Goal: Contribute content: Add original content to the website for others to see

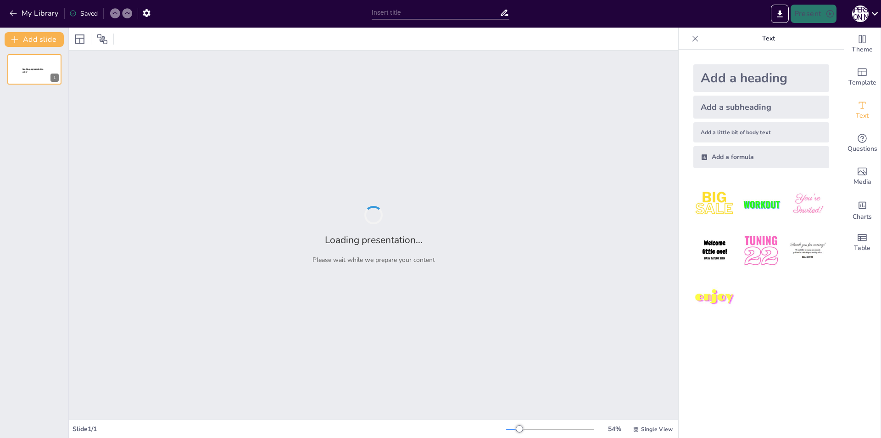
type input "Субкультури: Аналіз та Вплив у 2025 році"
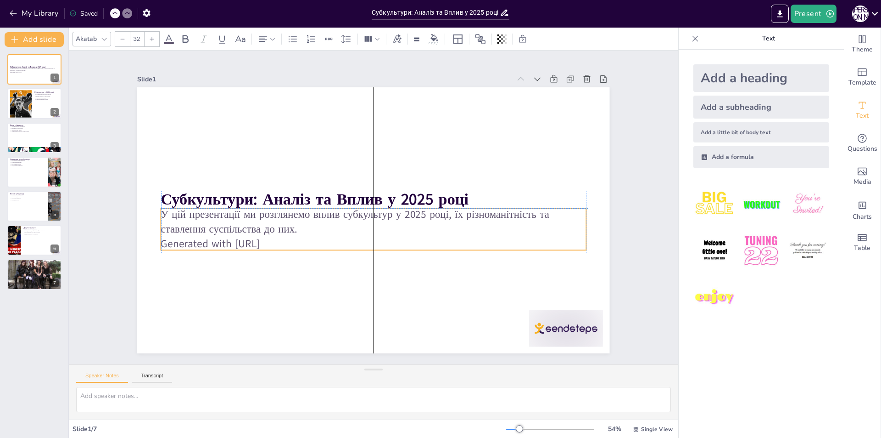
click at [159, 243] on p "Generated with [URL]" at bounding box center [369, 243] width 425 height 59
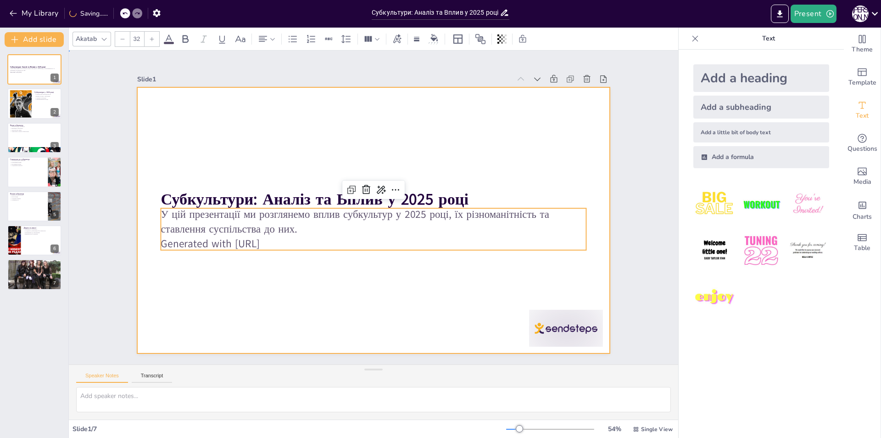
click at [213, 264] on div at bounding box center [370, 219] width 532 height 399
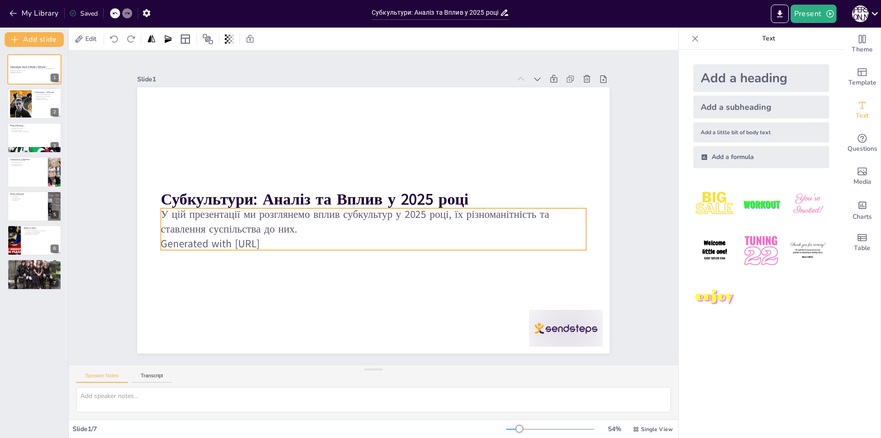
click at [283, 238] on p "Generated with [URL]" at bounding box center [359, 240] width 394 height 186
click at [381, 188] on icon at bounding box center [388, 195] width 15 height 15
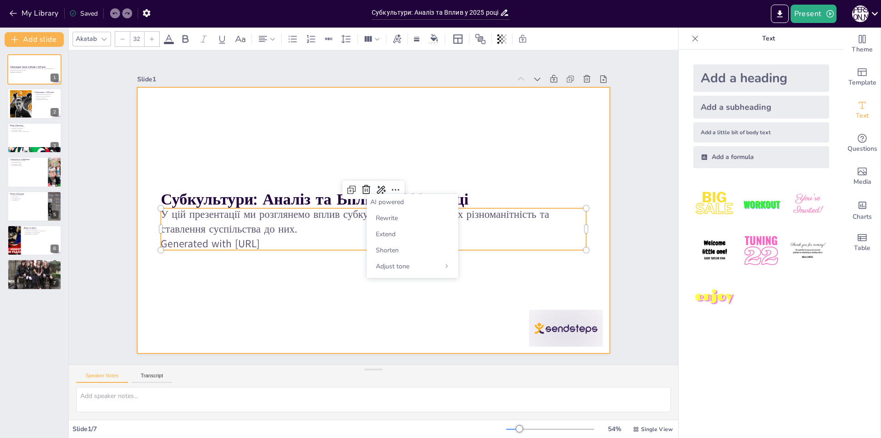
click at [343, 285] on div at bounding box center [366, 217] width 539 height 493
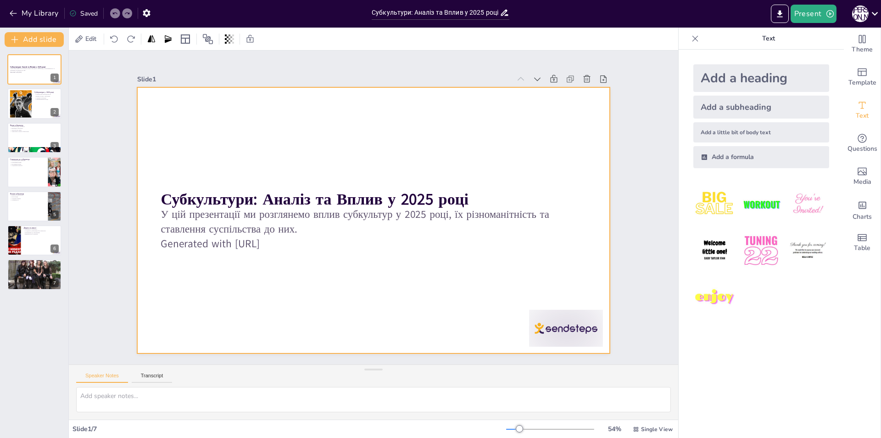
click at [320, 242] on p "Generated with [URL]" at bounding box center [369, 243] width 425 height 59
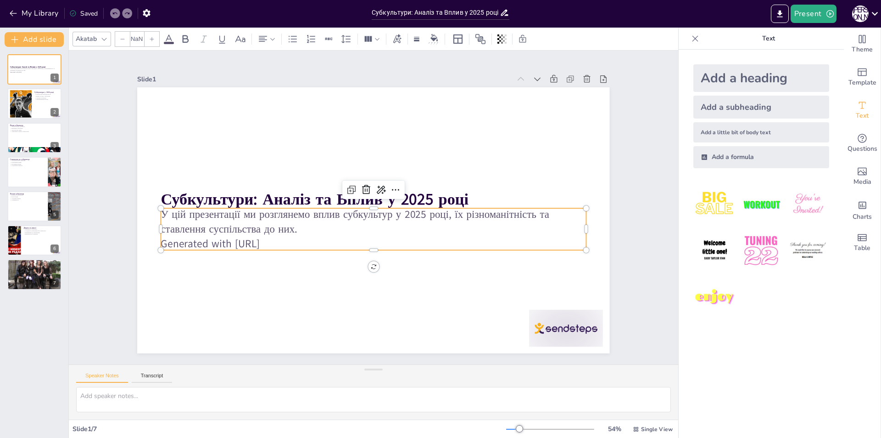
type input "32"
click at [45, 103] on div at bounding box center [34, 103] width 55 height 31
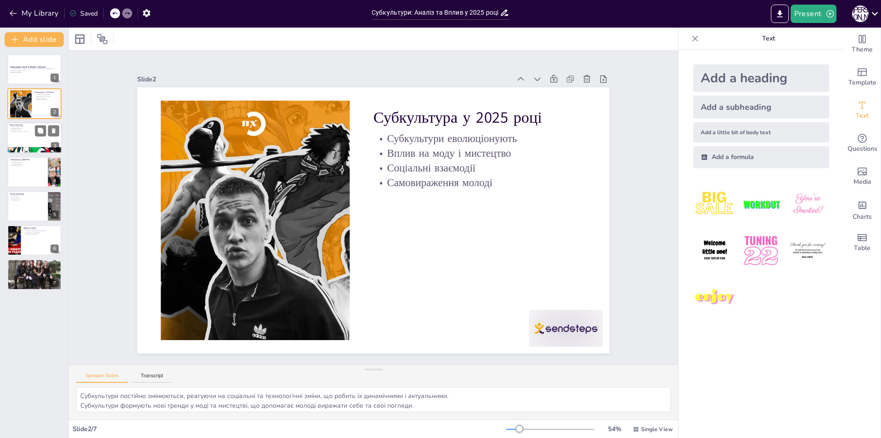
click at [18, 141] on div at bounding box center [34, 137] width 55 height 31
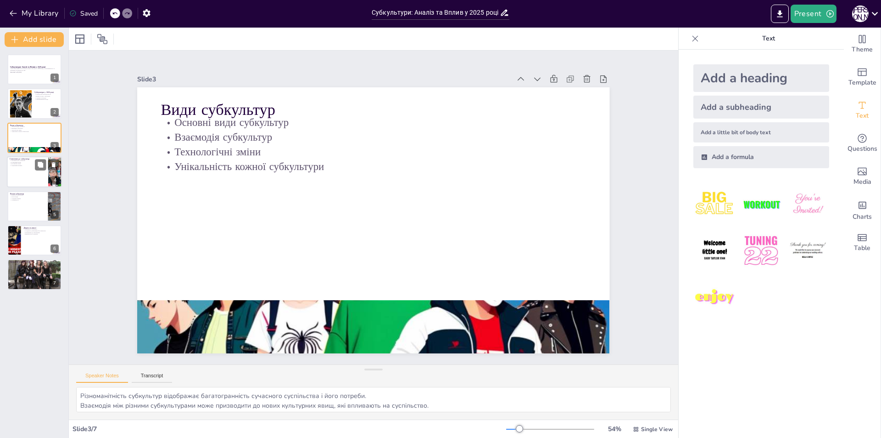
click at [28, 178] on div at bounding box center [34, 171] width 55 height 31
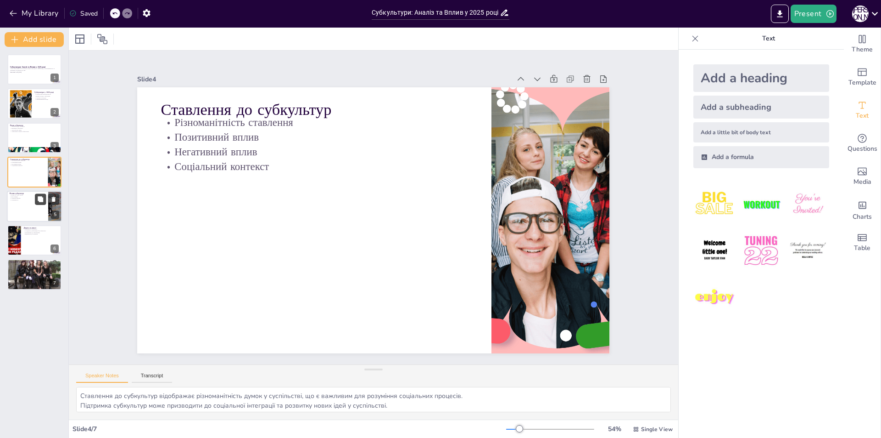
click at [38, 203] on button at bounding box center [40, 198] width 11 height 11
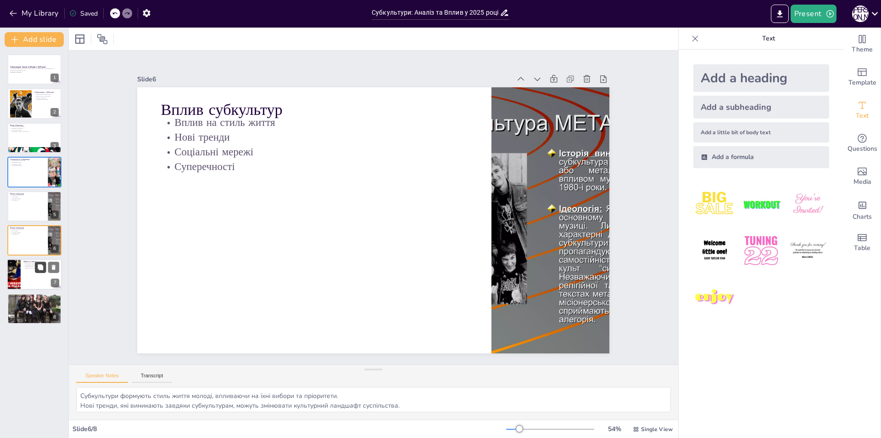
click at [36, 269] on button at bounding box center [40, 267] width 11 height 11
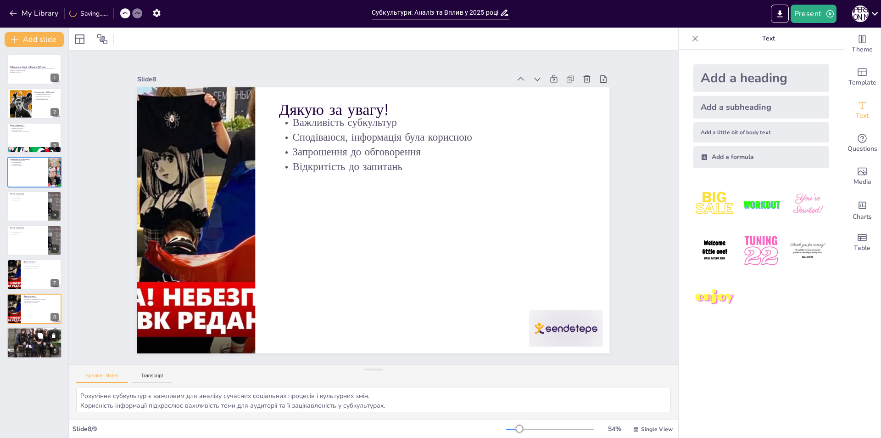
click at [33, 337] on p "Взаємодія з аудиторією" at bounding box center [35, 337] width 50 height 2
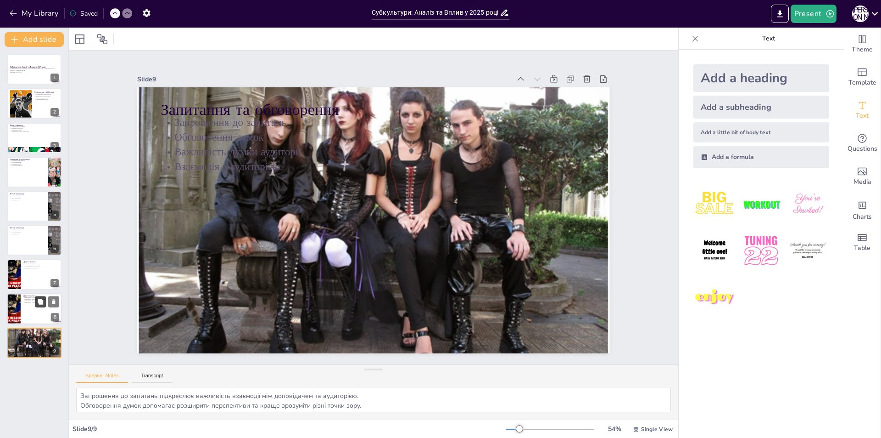
drag, startPoint x: 38, startPoint y: 340, endPoint x: 41, endPoint y: 301, distance: 39.7
click at [44, 301] on div "Субкультури: Аналіз та Вплив у 2025 році У цій презентації ми розглянемо вплив …" at bounding box center [34, 205] width 68 height 303
drag, startPoint x: 37, startPoint y: 311, endPoint x: 42, endPoint y: 349, distance: 38.0
click at [42, 349] on div at bounding box center [39, 344] width 54 height 30
type textarea "Розуміння субкультур є важливим для аналізу сучасних соціальних процесів і куль…"
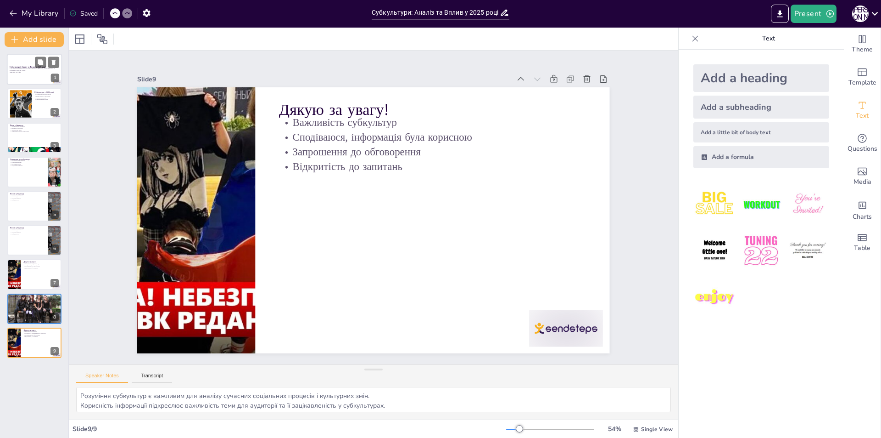
click at [44, 72] on p "Generated with [URL]" at bounding box center [35, 72] width 50 height 2
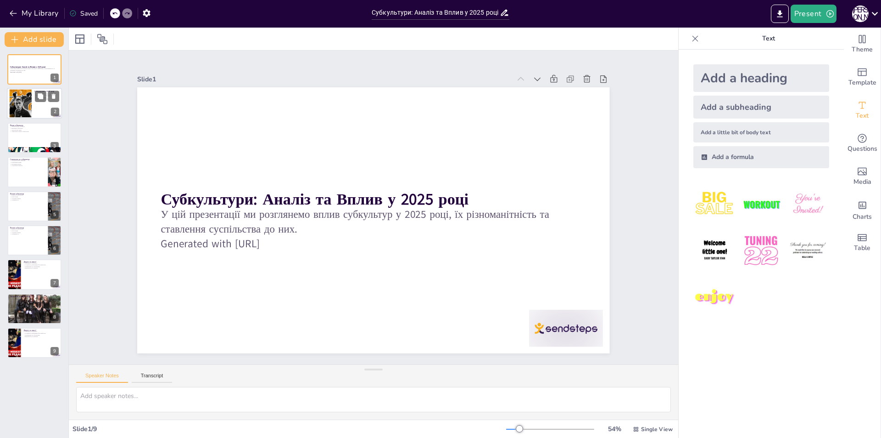
click at [35, 107] on div at bounding box center [34, 103] width 55 height 31
type textarea "Субкультури постійно змінюються, реагуючи на соціальні та технологічні зміни, щ…"
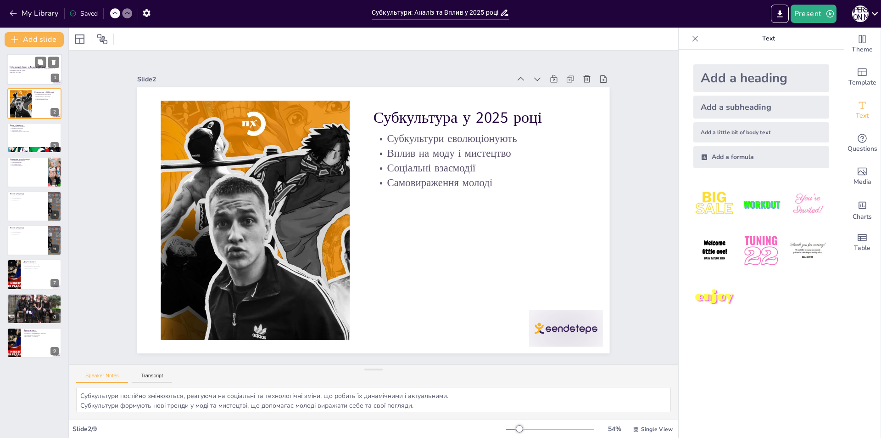
click at [41, 74] on div at bounding box center [34, 69] width 55 height 31
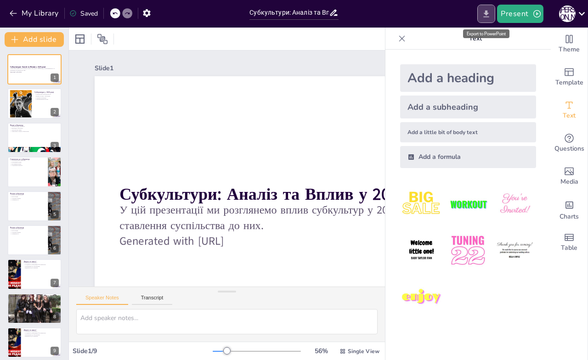
click at [486, 10] on icon "Export to PowerPoint" at bounding box center [486, 14] width 10 height 10
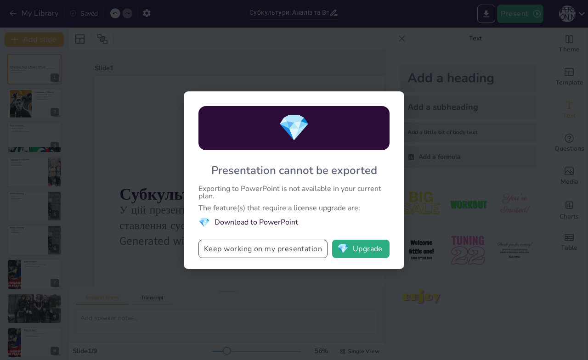
click at [298, 251] on button "Keep working on my presentation" at bounding box center [262, 249] width 129 height 18
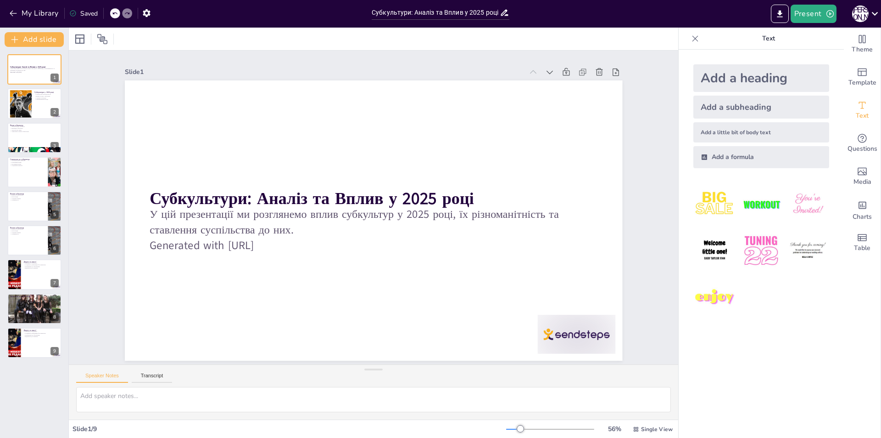
click at [507, 15] on icon at bounding box center [504, 13] width 7 height 6
click at [503, 14] on icon at bounding box center [504, 13] width 7 height 6
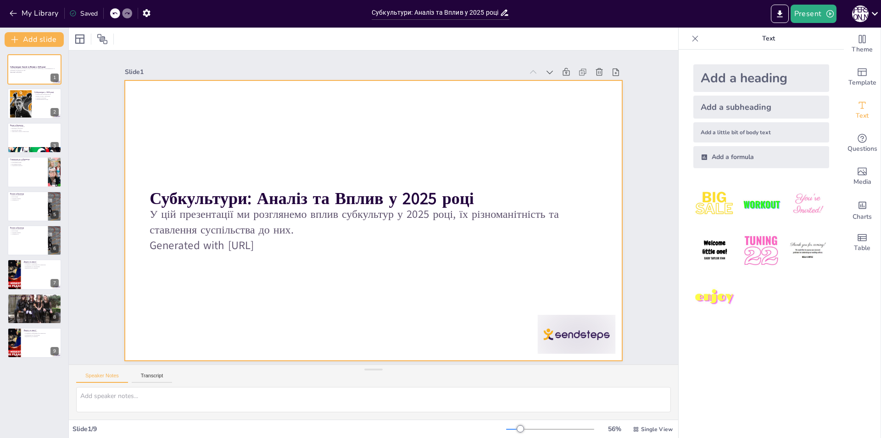
drag, startPoint x: 492, startPoint y: 154, endPoint x: 495, endPoint y: 142, distance: 12.5
click at [147, 14] on icon "button" at bounding box center [147, 13] width 10 height 10
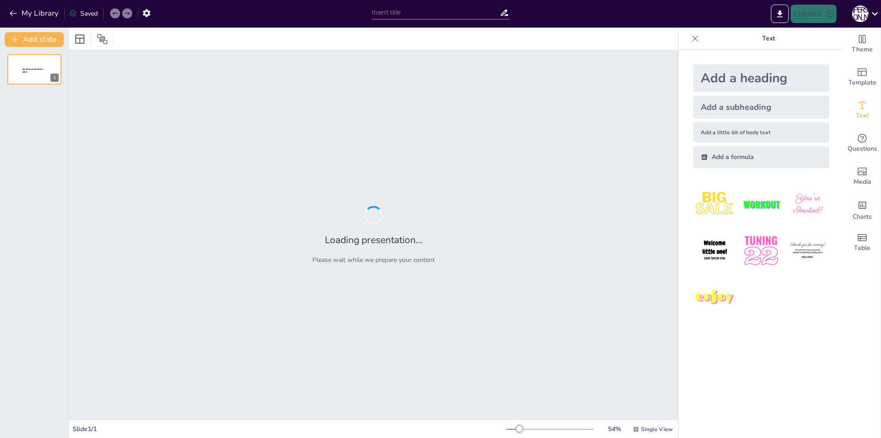
type input "Субкультури: Аналіз та Вплив у 2025 році"
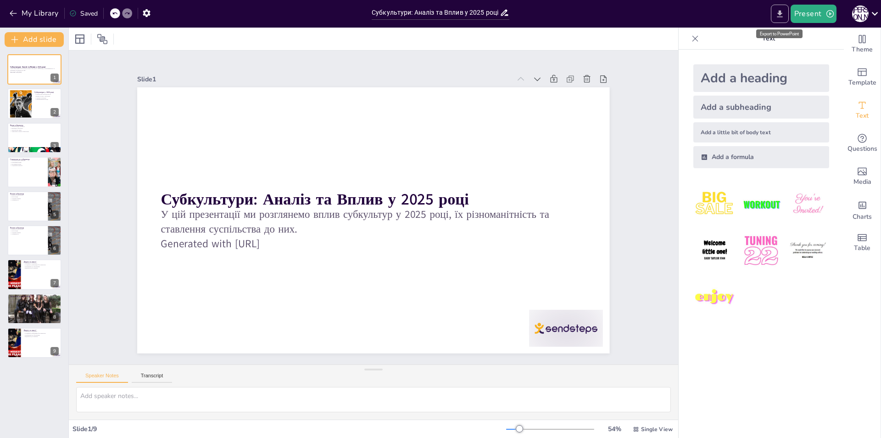
click at [781, 11] on icon "Export to PowerPoint" at bounding box center [780, 13] width 6 height 7
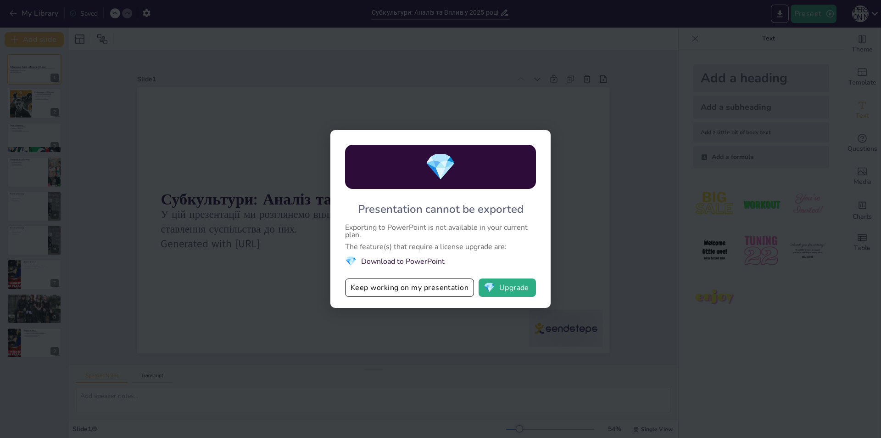
click at [646, 132] on div "💎 Presentation cannot be exported Exporting to PowerPoint is not available in y…" at bounding box center [440, 219] width 881 height 438
click at [436, 286] on button "Keep working on my presentation" at bounding box center [409, 287] width 129 height 18
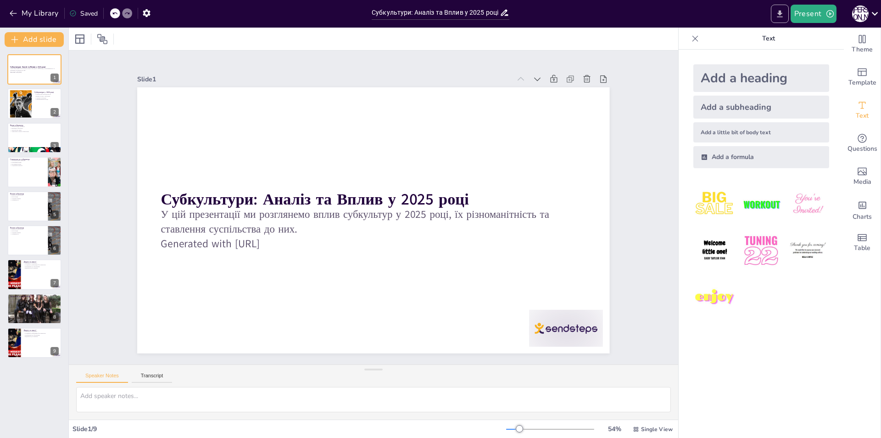
click at [774, 17] on button "Export to PowerPoint" at bounding box center [780, 14] width 18 height 18
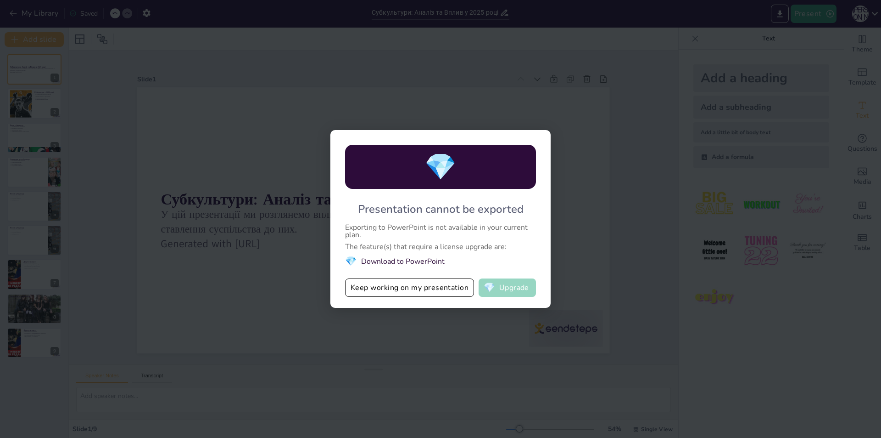
click at [518, 285] on button "💎 Upgrade" at bounding box center [507, 287] width 57 height 18
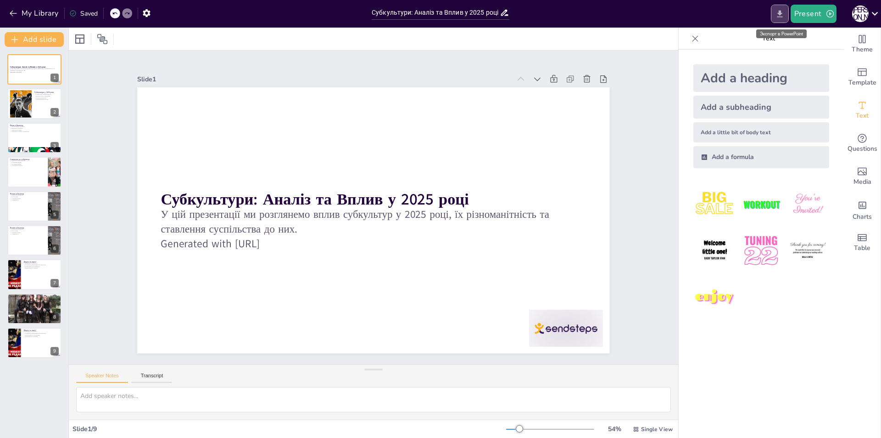
click at [783, 11] on icon "Export to PowerPoint" at bounding box center [780, 14] width 10 height 10
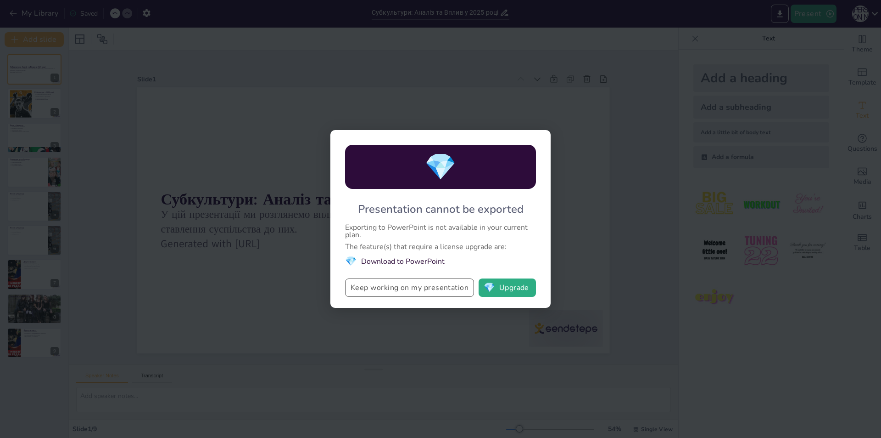
click at [444, 290] on button "Keep working on my presentation" at bounding box center [409, 287] width 129 height 18
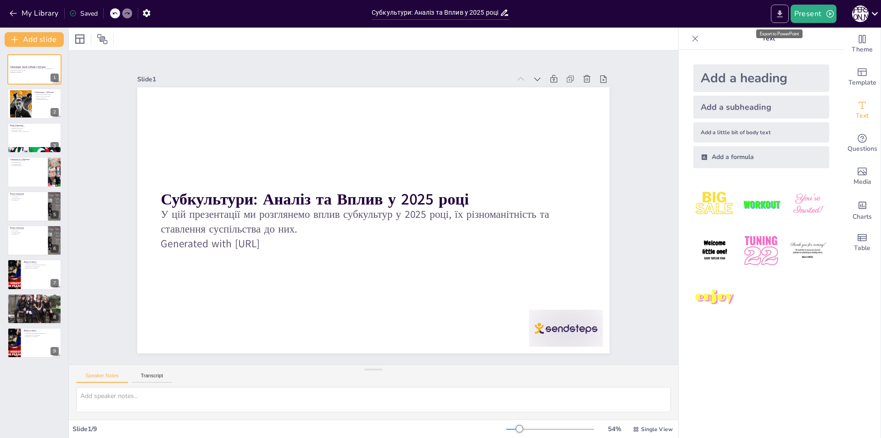
click at [782, 17] on icon "Export to PowerPoint" at bounding box center [780, 13] width 6 height 7
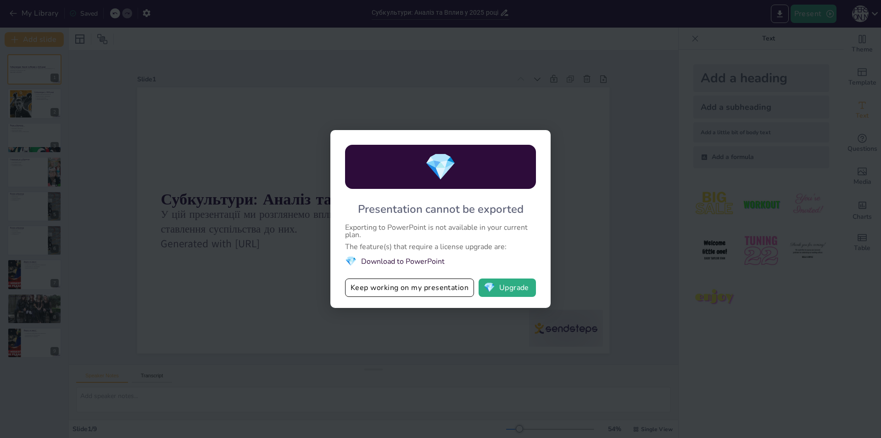
click at [663, 111] on div "💎 Presentation cannot be exported Exporting to PowerPoint is not available in y…" at bounding box center [440, 219] width 881 height 438
click at [419, 283] on button "Keep working on my presentation" at bounding box center [409, 287] width 129 height 18
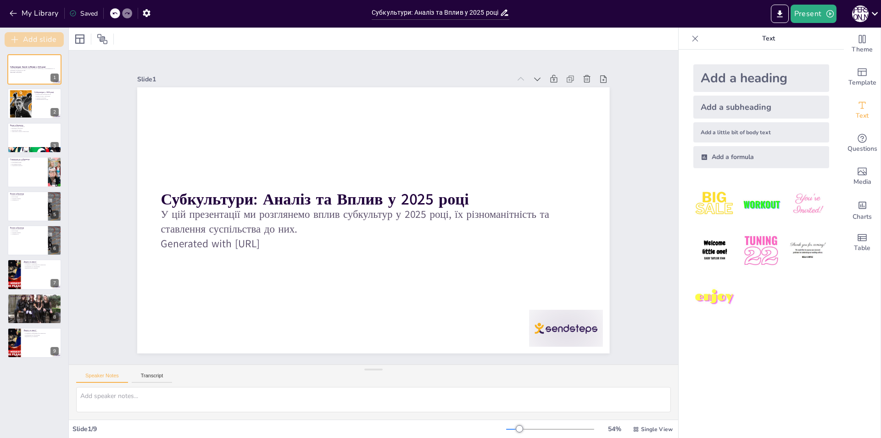
click at [14, 40] on icon "button" at bounding box center [14, 39] width 9 height 9
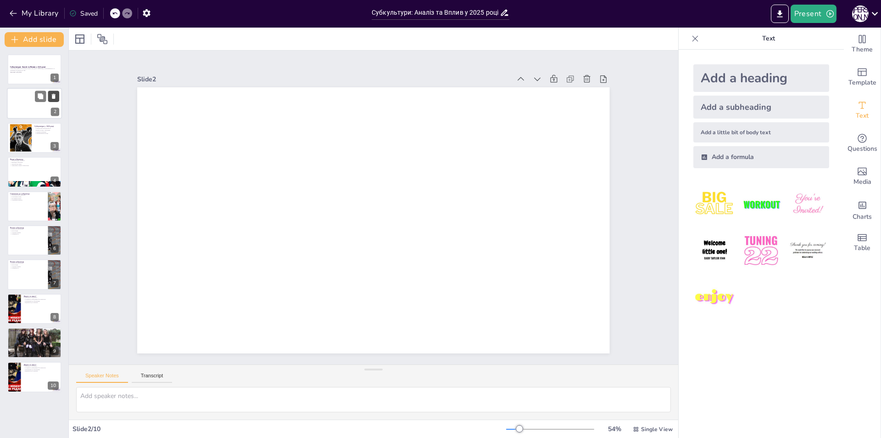
click at [51, 95] on icon at bounding box center [53, 96] width 6 height 6
type textarea "Субкультури постійно змінюються, реагуючи на соціальні та технологічні зміни, щ…"
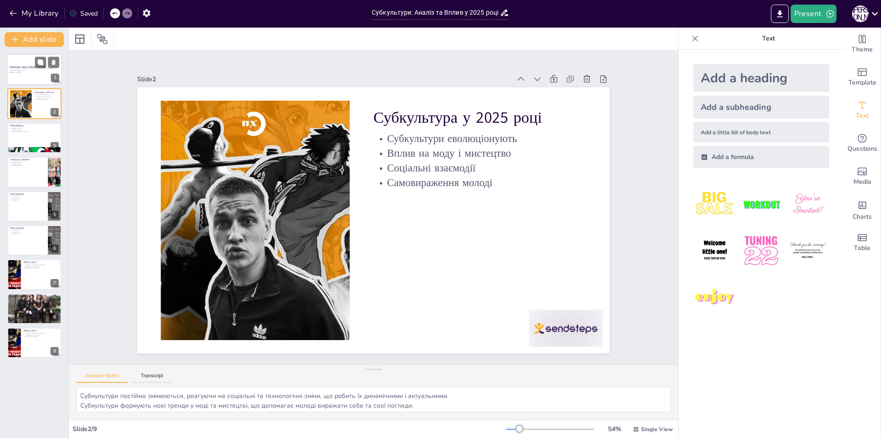
click at [48, 68] on p "У цій презентації ми розглянемо вплив субкультур у 2025 році, їх різноманітніст…" at bounding box center [35, 69] width 50 height 3
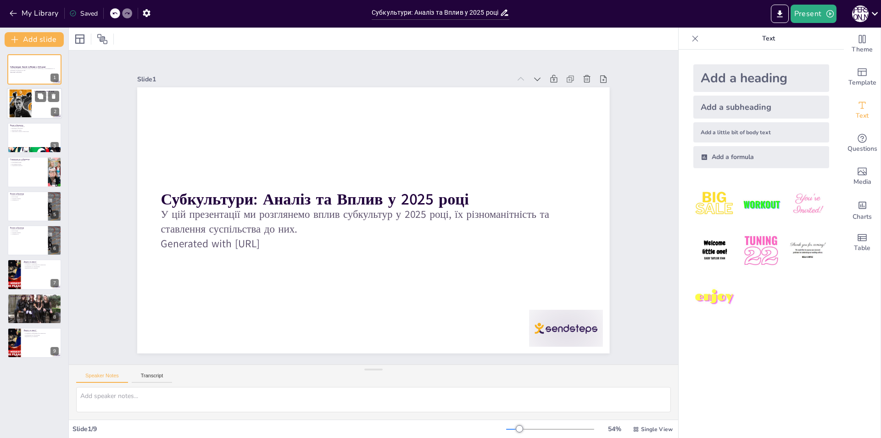
click at [39, 108] on div at bounding box center [34, 103] width 55 height 31
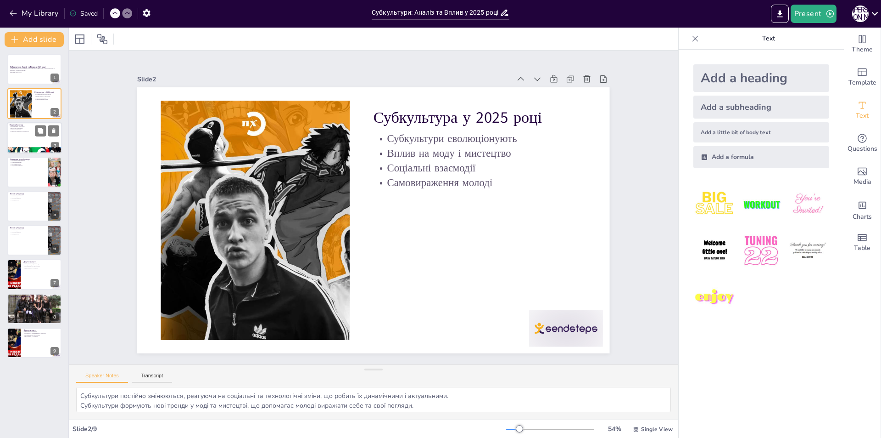
click at [41, 142] on div at bounding box center [34, 137] width 55 height 31
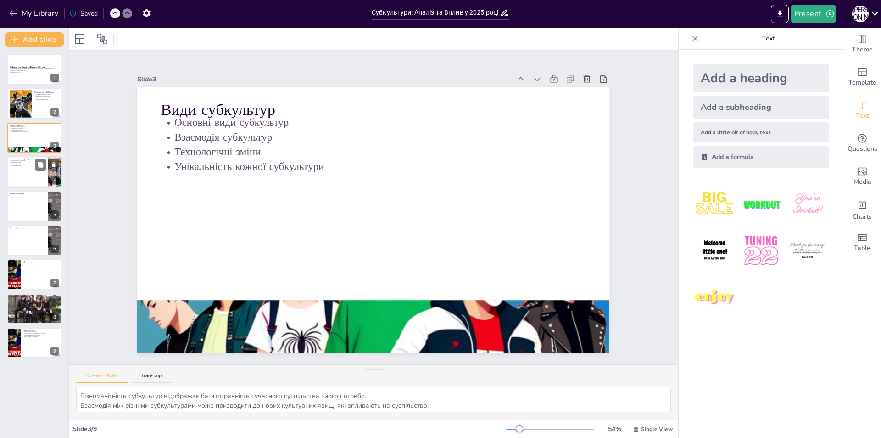
click at [19, 174] on div at bounding box center [34, 171] width 55 height 31
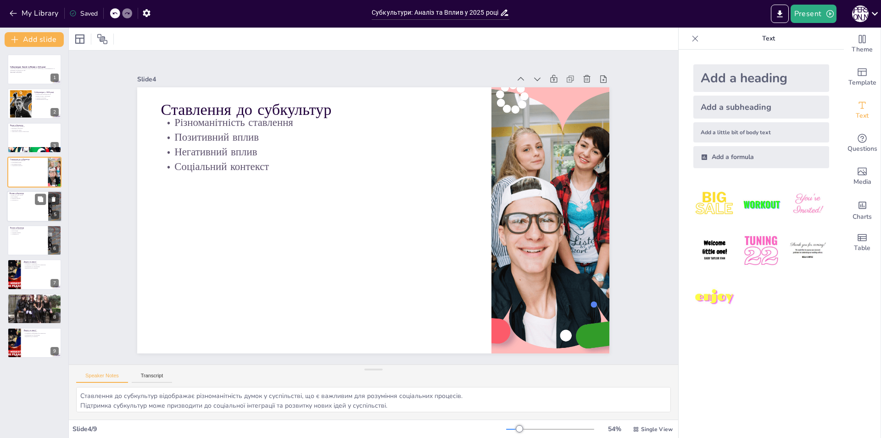
click at [21, 214] on div at bounding box center [34, 206] width 55 height 31
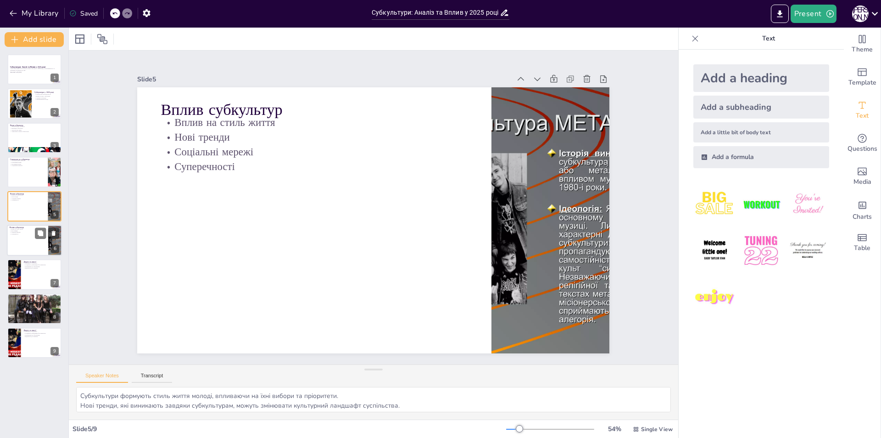
click at [26, 239] on div at bounding box center [34, 239] width 55 height 31
click at [29, 278] on div at bounding box center [34, 274] width 55 height 31
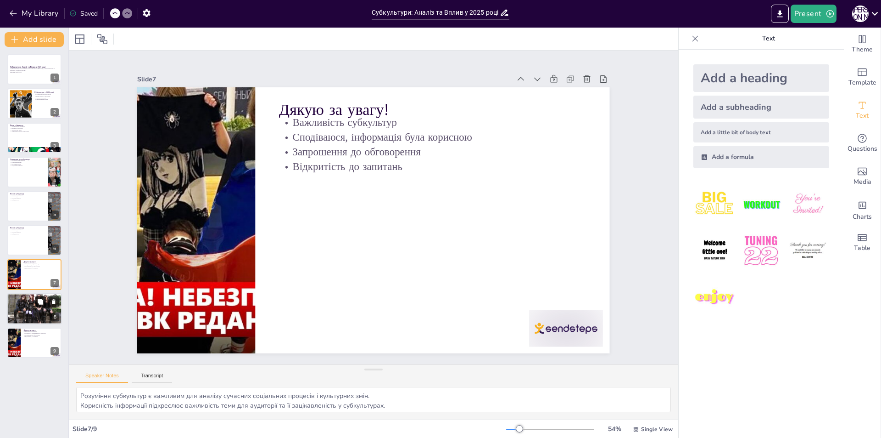
click at [37, 305] on button at bounding box center [40, 301] width 11 height 11
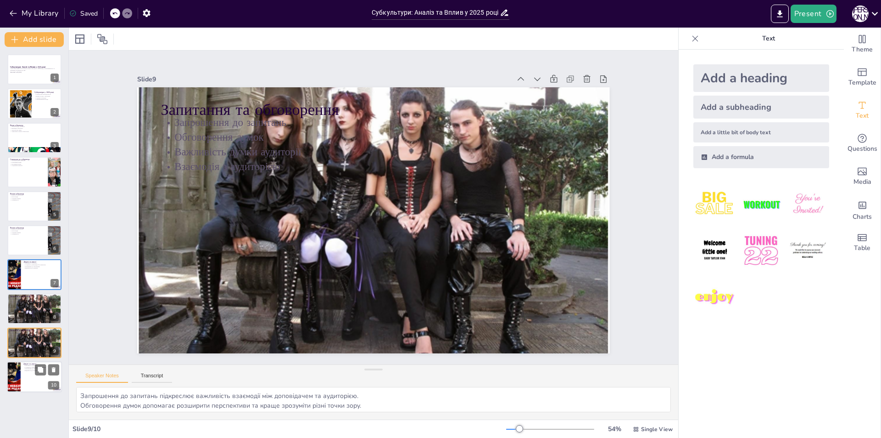
click at [29, 377] on div at bounding box center [34, 376] width 55 height 31
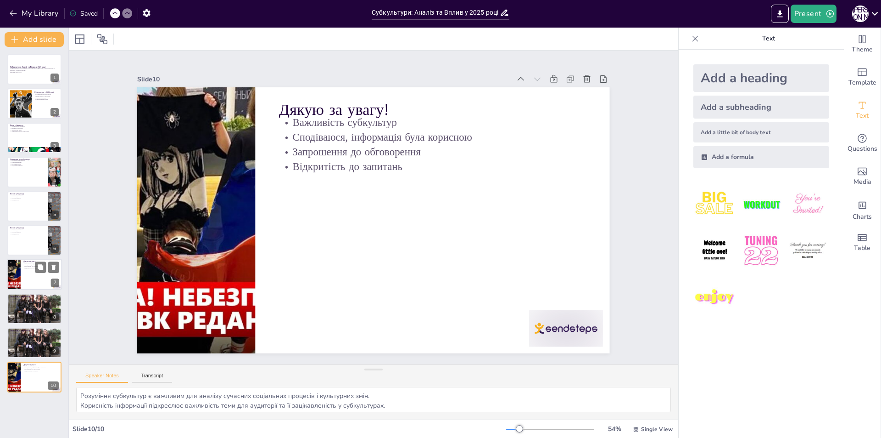
click at [32, 272] on div at bounding box center [34, 274] width 55 height 31
click at [53, 266] on icon at bounding box center [54, 267] width 4 height 5
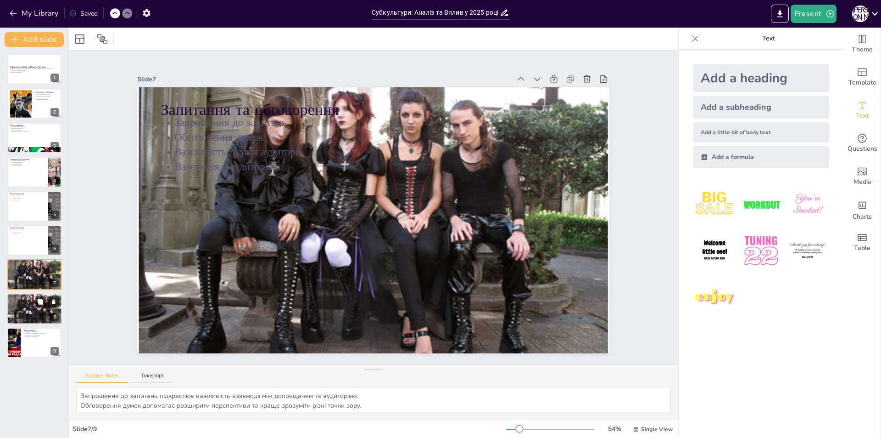
click at [36, 315] on div at bounding box center [34, 308] width 55 height 41
click at [54, 301] on icon at bounding box center [54, 301] width 4 height 5
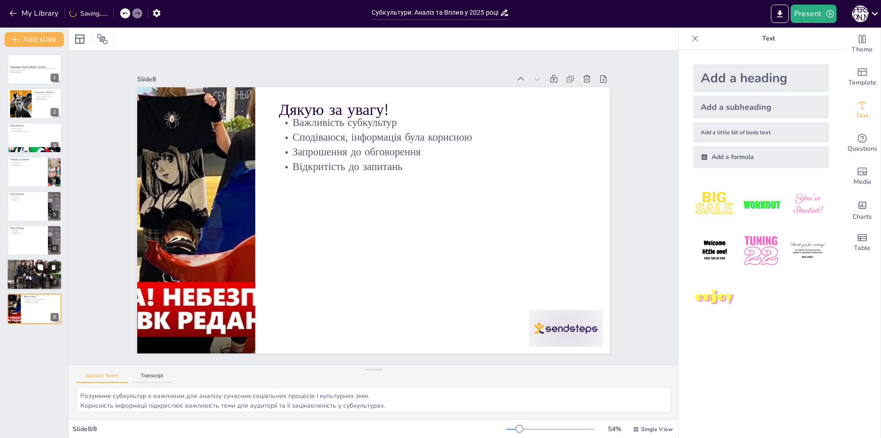
click at [27, 275] on div at bounding box center [34, 273] width 55 height 41
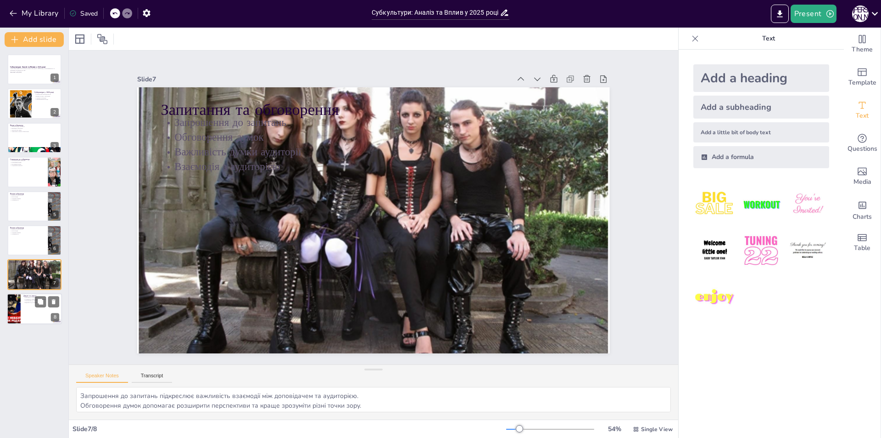
click at [39, 319] on div at bounding box center [34, 308] width 55 height 31
type textarea "Розуміння субкультур є важливим для аналізу сучасних соціальних процесів і куль…"
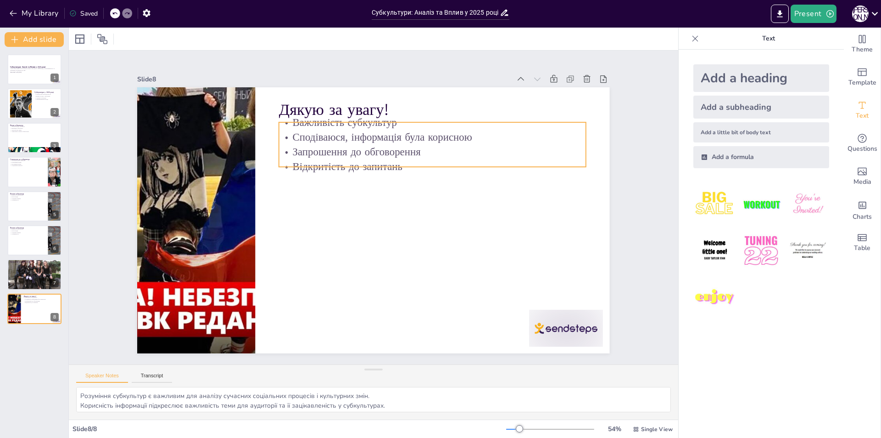
click at [335, 164] on p "Важливість субкультур" at bounding box center [418, 300] width 166 height 273
type input "32"
click at [420, 307] on icon at bounding box center [416, 315] width 16 height 16
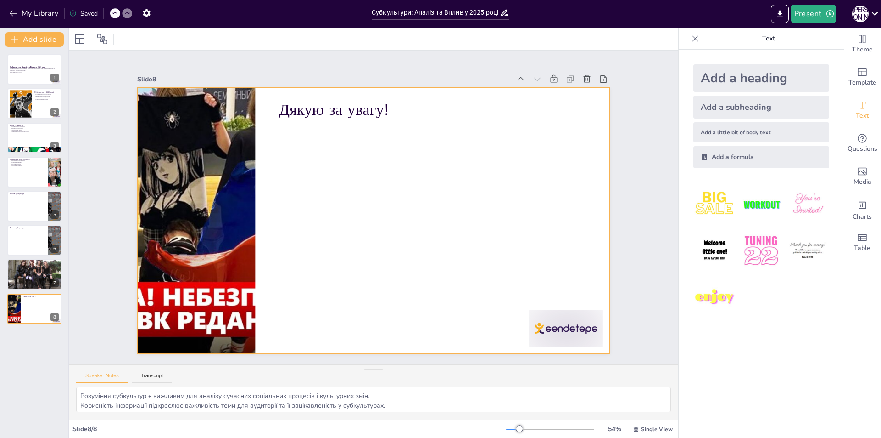
click at [353, 191] on div at bounding box center [386, 209] width 358 height 517
